Goal: Task Accomplishment & Management: Complete application form

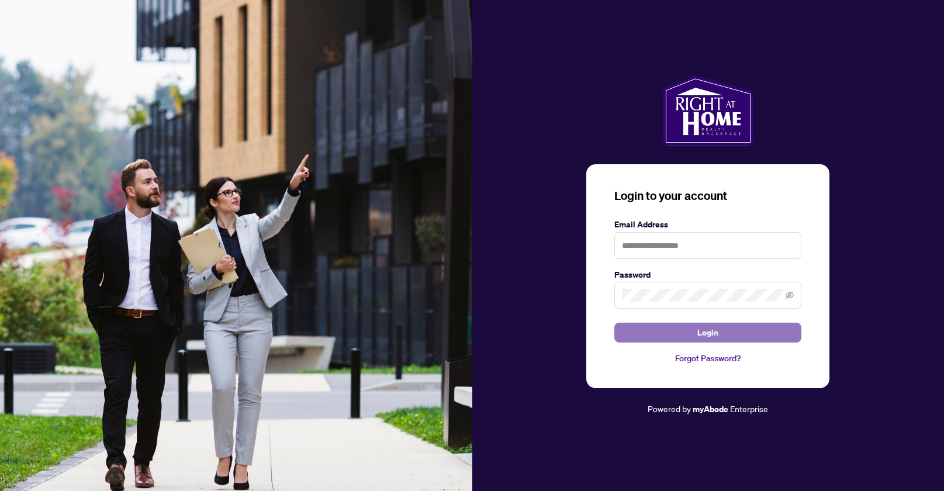
click at [728, 340] on button "Login" at bounding box center [707, 333] width 187 height 20
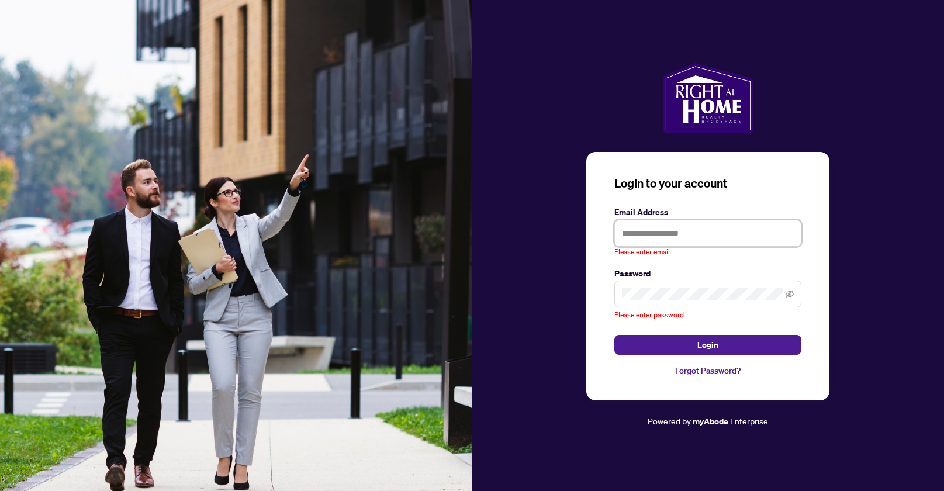
click at [691, 228] on input "text" at bounding box center [707, 233] width 187 height 27
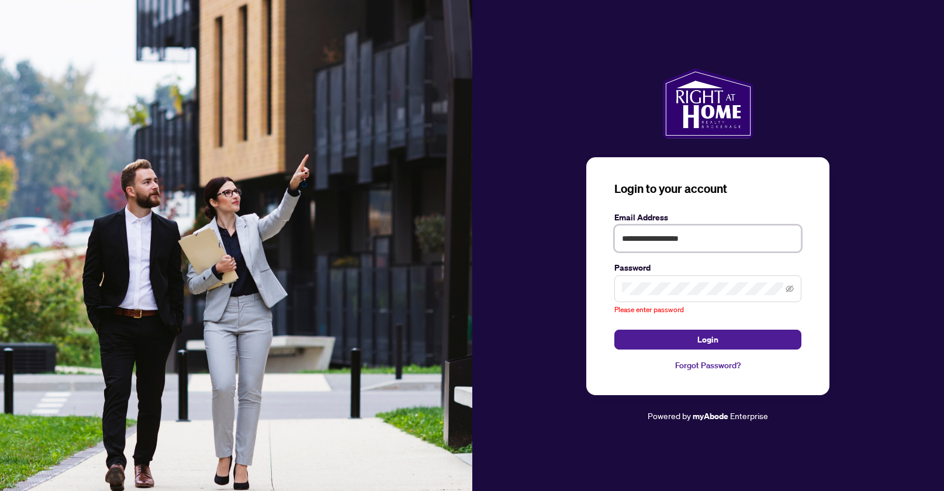
click at [659, 243] on input "**********" at bounding box center [707, 238] width 187 height 27
type input "**********"
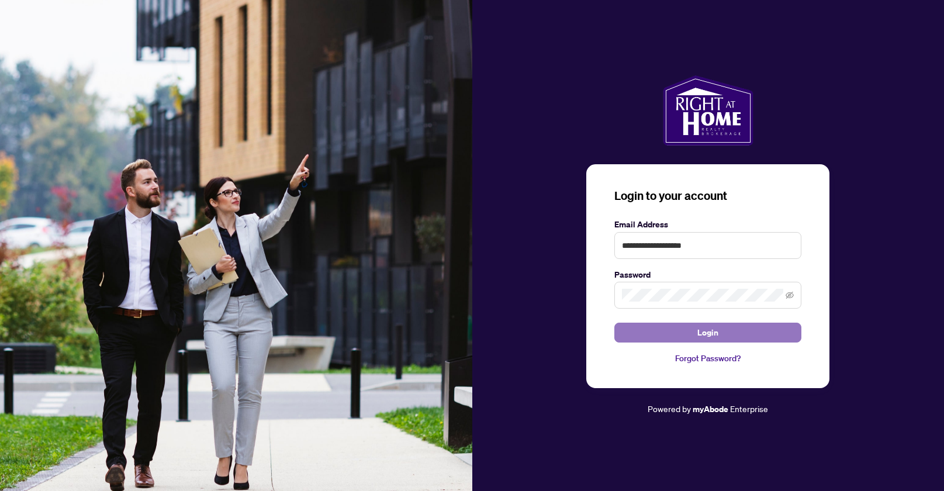
click at [743, 334] on button "Login" at bounding box center [707, 333] width 187 height 20
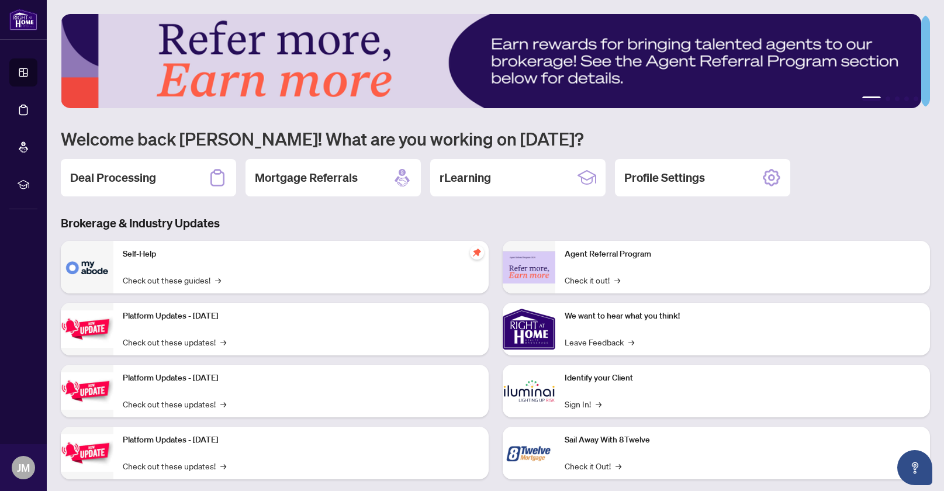
click at [138, 169] on h2 "Deal Processing" at bounding box center [113, 177] width 86 height 16
click at [138, 169] on main "1 2 3 4 5 Welcome back [PERSON_NAME]! What are you working on [DATE]? Deal Proc…" at bounding box center [495, 245] width 897 height 491
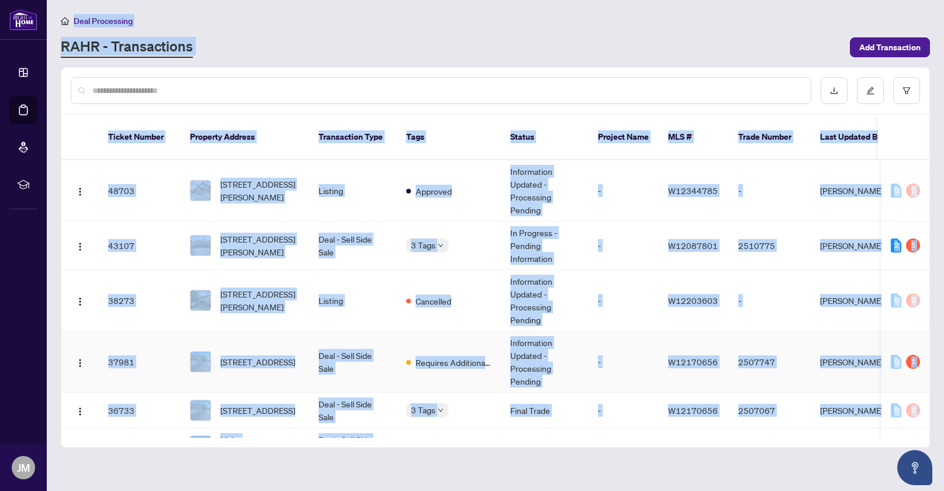
click at [411, 359] on td "Requires Additional Docs" at bounding box center [449, 361] width 104 height 61
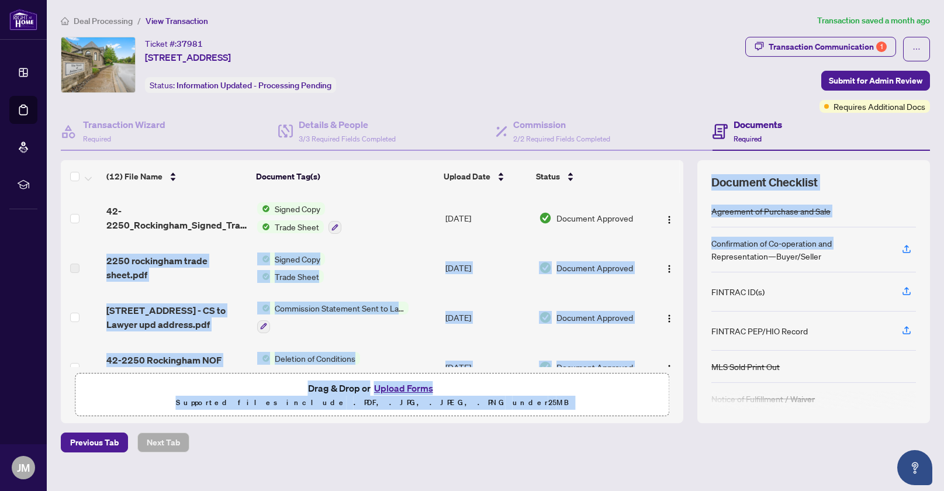
drag, startPoint x: 671, startPoint y: 220, endPoint x: 685, endPoint y: 267, distance: 49.4
click at [685, 267] on div "(12) File Name Document Tag(s) Upload Date Status 42-2250_Rockingham_Signed_Tra…" at bounding box center [495, 291] width 869 height 263
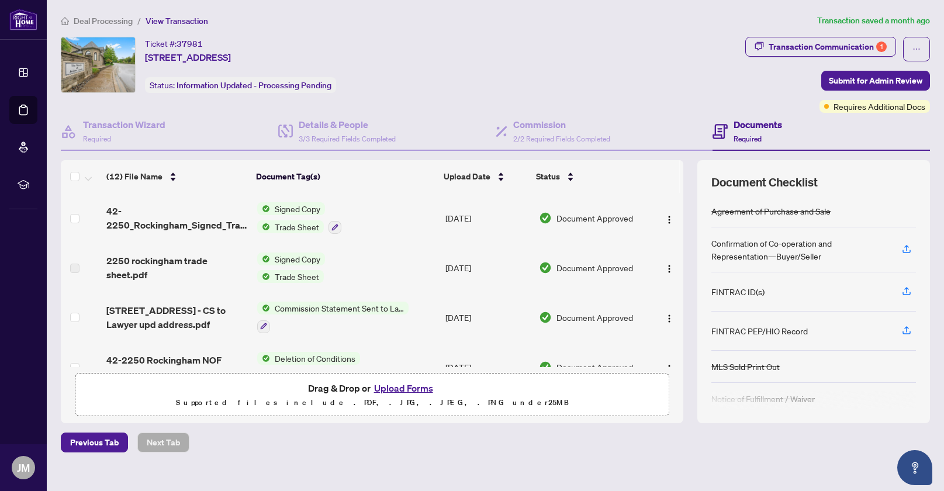
click at [683, 383] on div "(12) File Name Document Tag(s) Upload Date Status 42-2250_Rockingham_Signed_Tra…" at bounding box center [495, 291] width 869 height 263
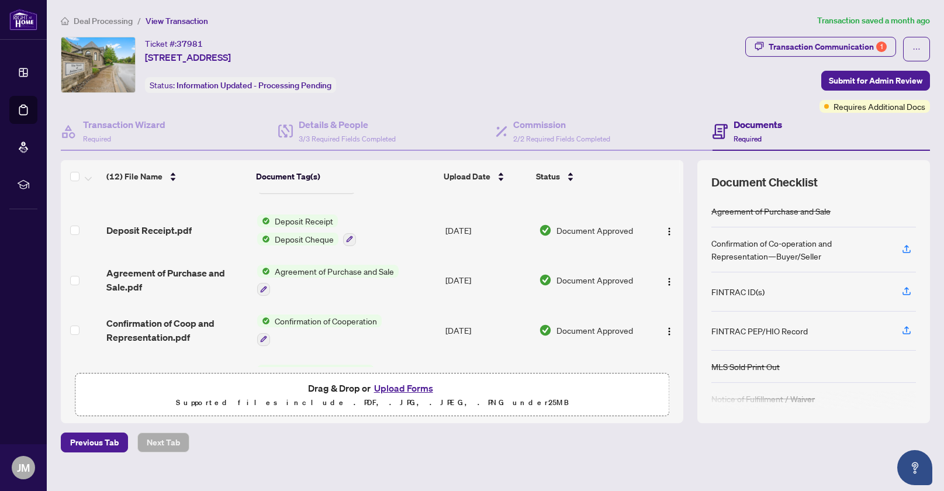
scroll to position [361, 0]
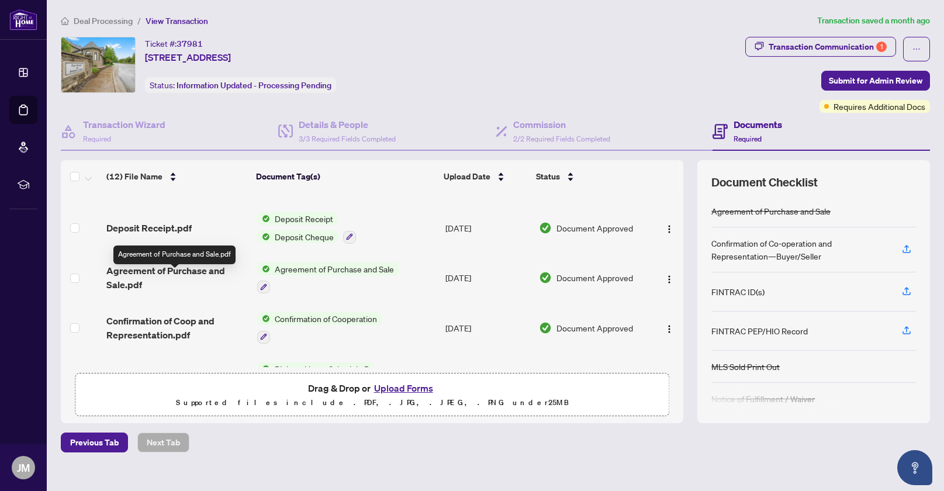
click at [187, 281] on span "Agreement of Purchase and Sale.pdf" at bounding box center [176, 278] width 141 height 28
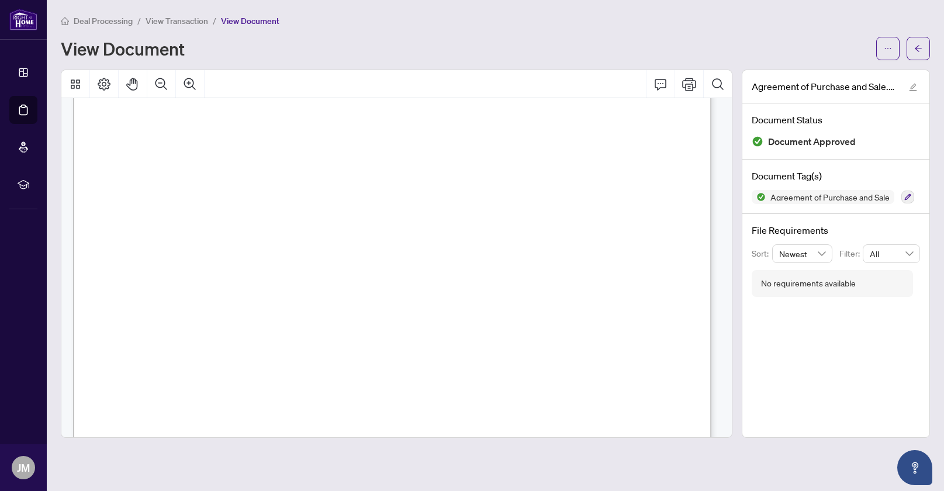
scroll to position [5590, 0]
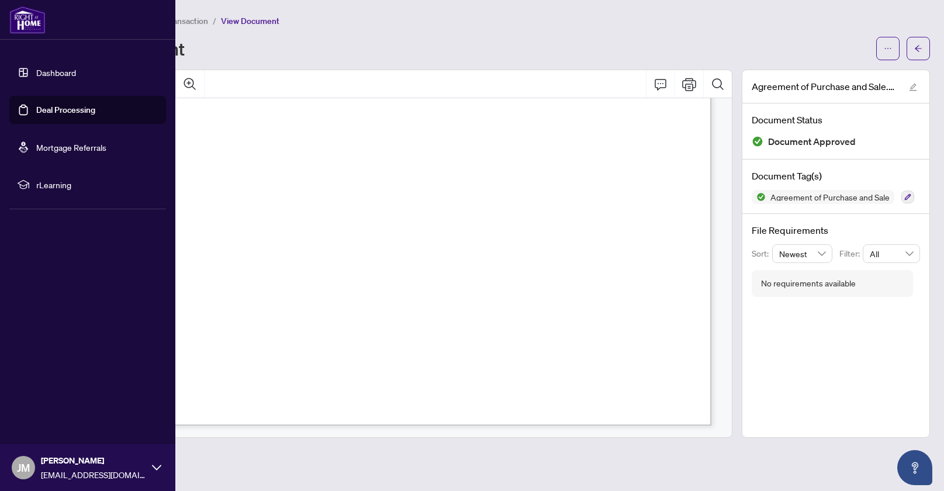
click at [53, 73] on link "Dashboard" at bounding box center [56, 72] width 40 height 11
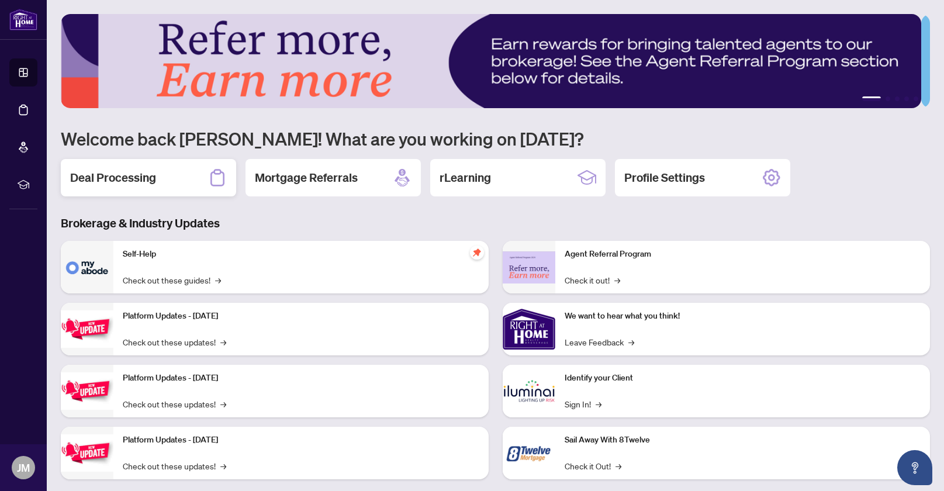
click at [122, 180] on h2 "Deal Processing" at bounding box center [113, 177] width 86 height 16
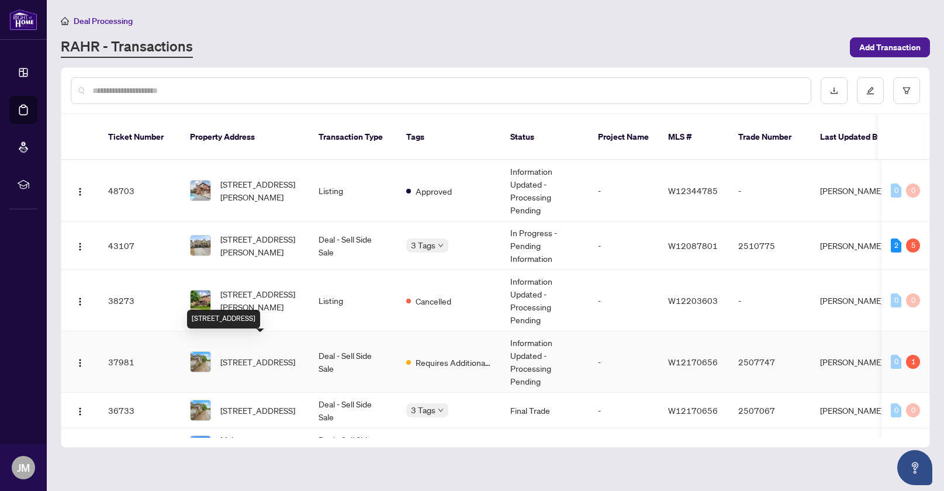
click at [274, 355] on span "[STREET_ADDRESS]" at bounding box center [257, 361] width 75 height 13
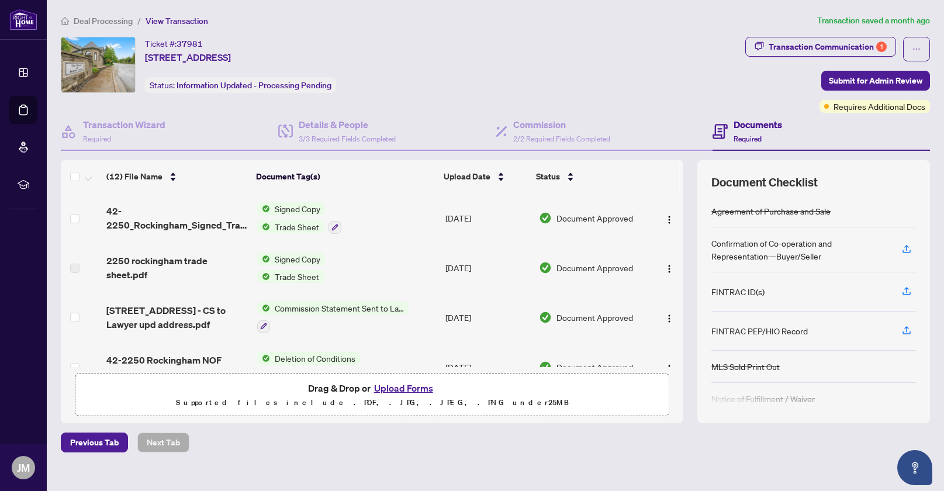
click at [406, 389] on button "Upload Forms" at bounding box center [403, 387] width 66 height 15
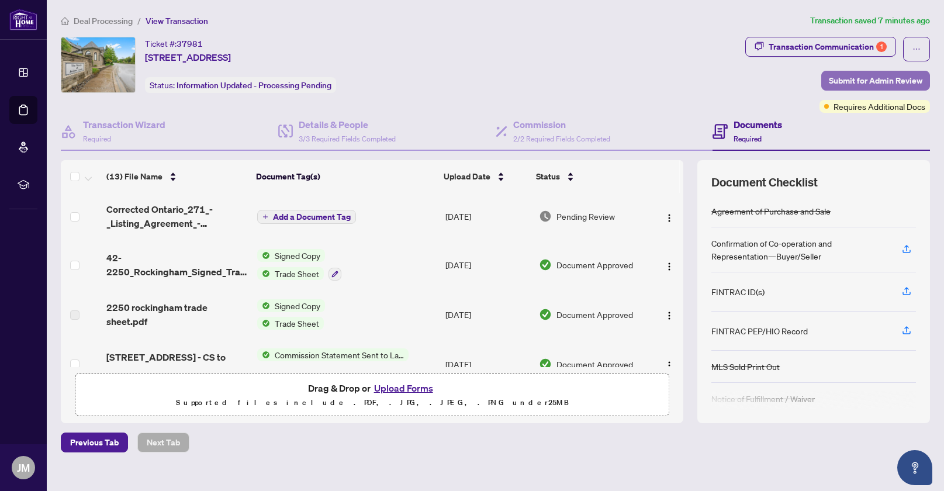
click at [848, 83] on span "Submit for Admin Review" at bounding box center [876, 80] width 94 height 19
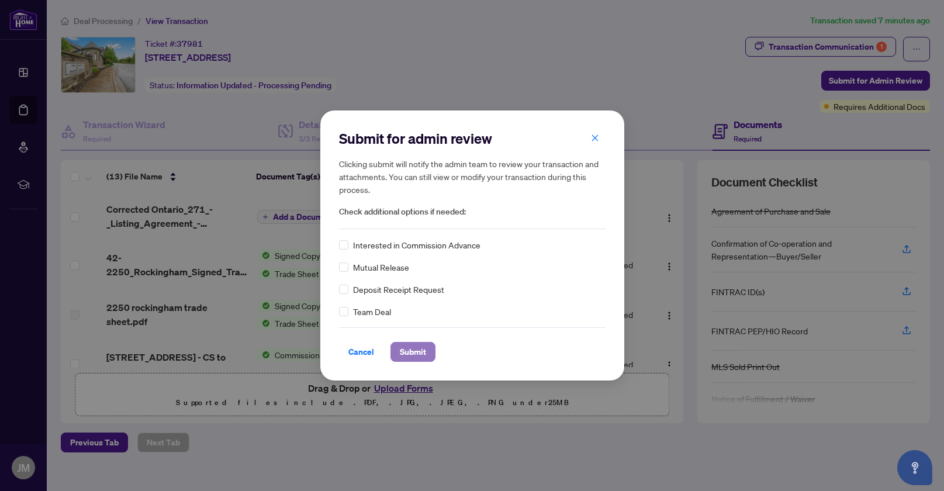
click at [410, 348] on span "Submit" at bounding box center [413, 351] width 26 height 19
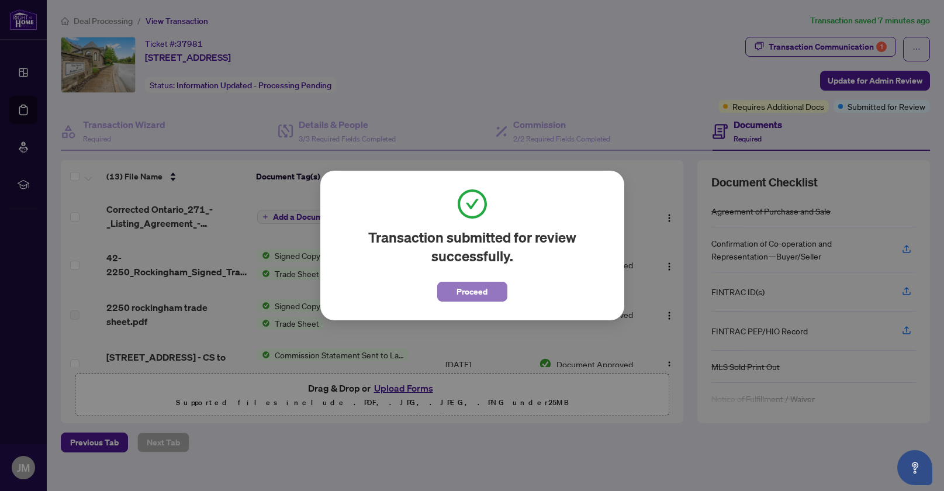
click at [481, 293] on span "Proceed" at bounding box center [471, 291] width 31 height 19
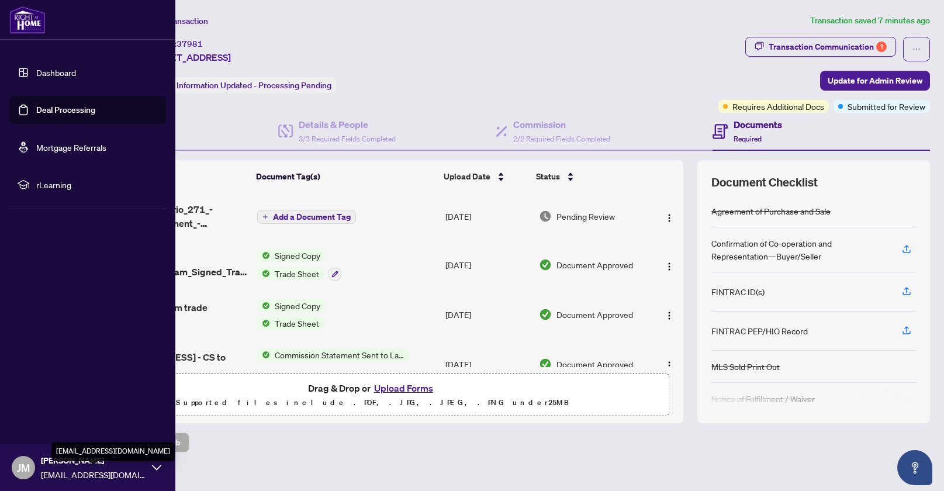
click at [67, 468] on span "[EMAIL_ADDRESS][DOMAIN_NAME]" at bounding box center [93, 474] width 105 height 13
click at [49, 399] on span "Logout" at bounding box center [47, 398] width 26 height 19
